Goal: Information Seeking & Learning: Learn about a topic

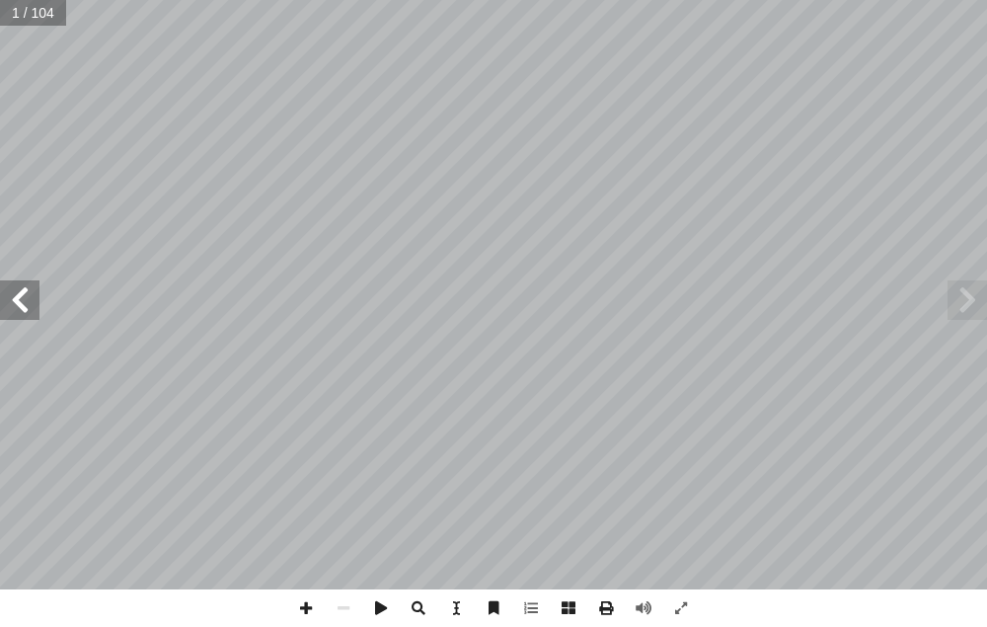
click at [959, 309] on span at bounding box center [967, 299] width 39 height 39
click at [970, 291] on span at bounding box center [967, 299] width 39 height 39
click at [963, 306] on span at bounding box center [967, 299] width 39 height 39
click at [961, 305] on span at bounding box center [967, 299] width 39 height 39
click at [113, 592] on div "16 َ ل ْ و َ ح قاء ْ ر َ ز ً ة َ ر ِ ئ � ، ود ِ ة َ ن ِ اخ ّ لس � ِ ياء ْ ش أ ل…" at bounding box center [493, 313] width 987 height 627
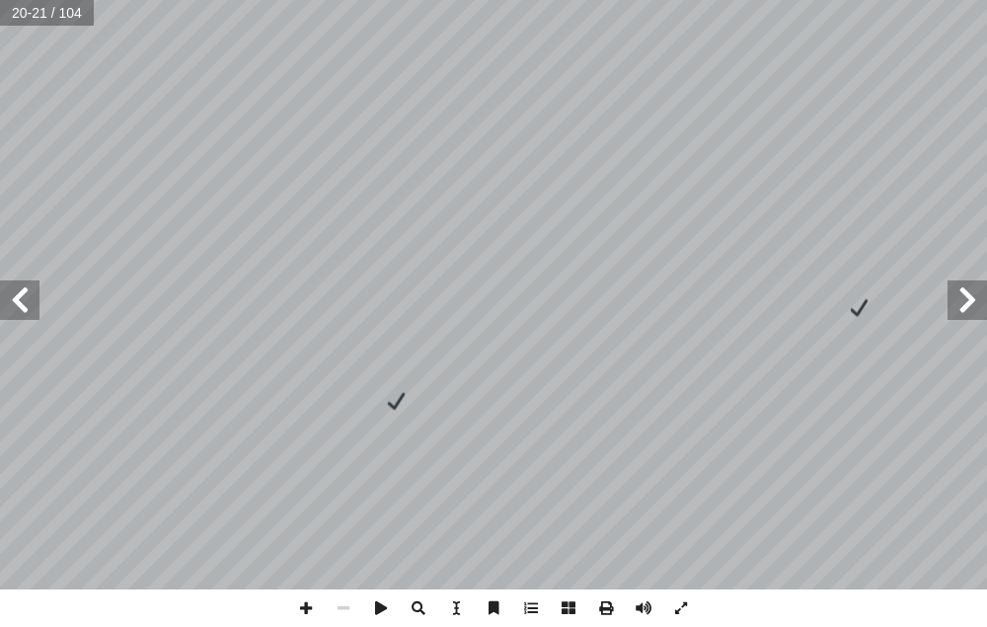
click at [113, 592] on div "16 َ ل ْ و َ ح قاء ْ ر َ ز ً ة َ ر ِ ئ � ، ود ِ ة َ ن ِ اخ ّ لس � ِ ياء ْ ش أ ل…" at bounding box center [493, 313] width 987 height 627
click at [975, 299] on span at bounding box center [967, 299] width 39 height 39
